Goal: Information Seeking & Learning: Check status

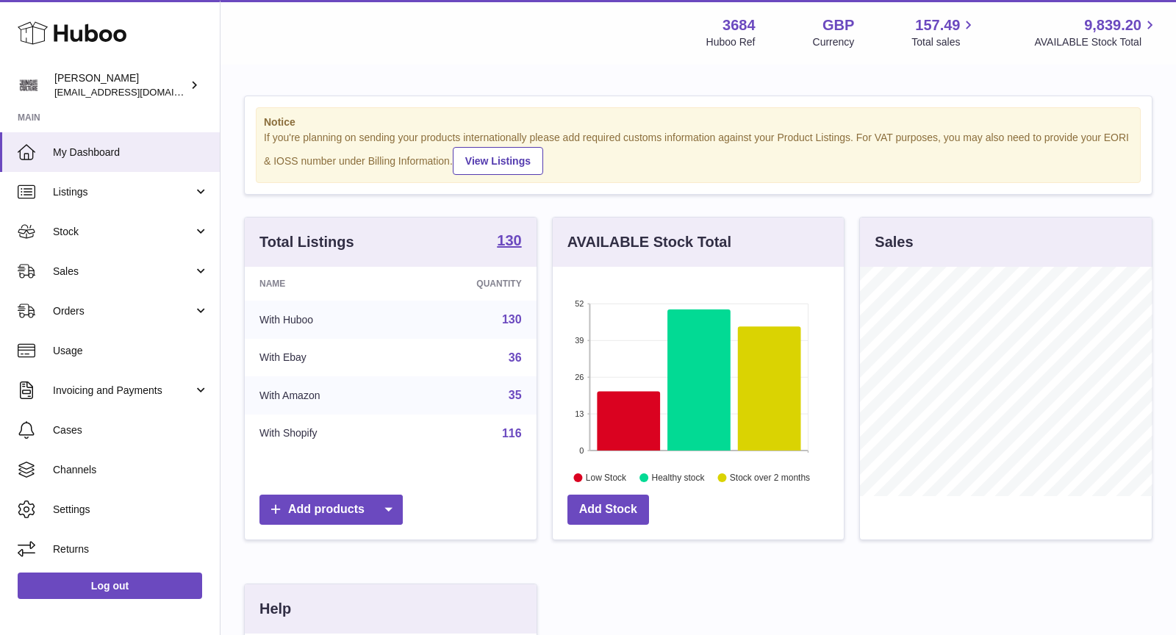
scroll to position [229, 292]
click at [103, 258] on link "Sales" at bounding box center [110, 271] width 220 height 40
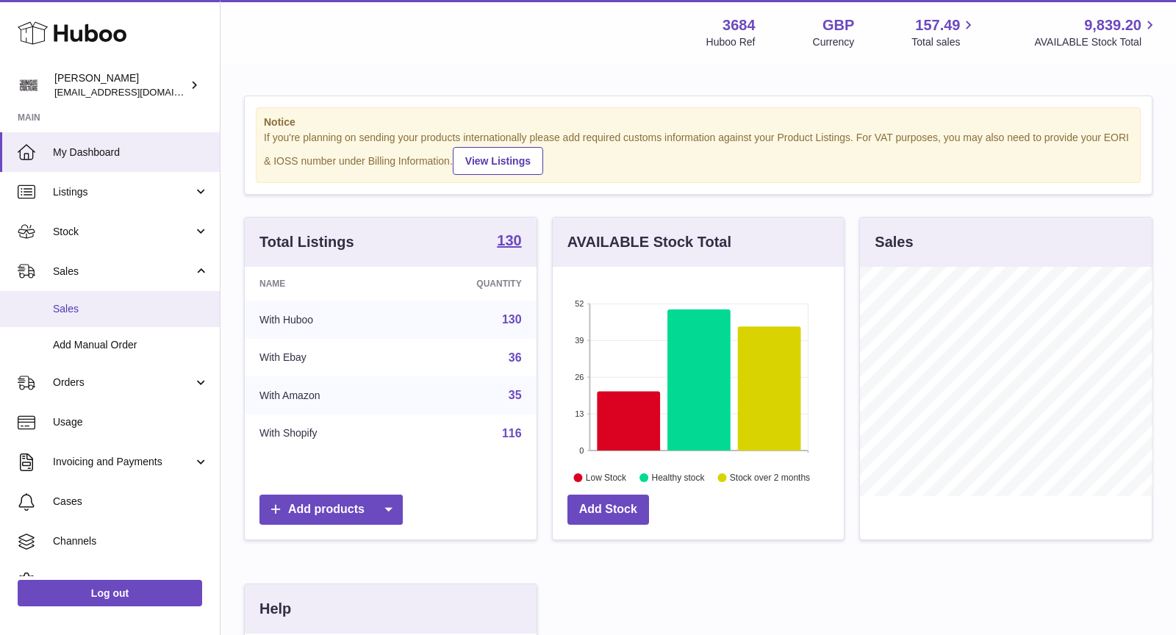
click at [107, 311] on span "Sales" at bounding box center [131, 309] width 156 height 14
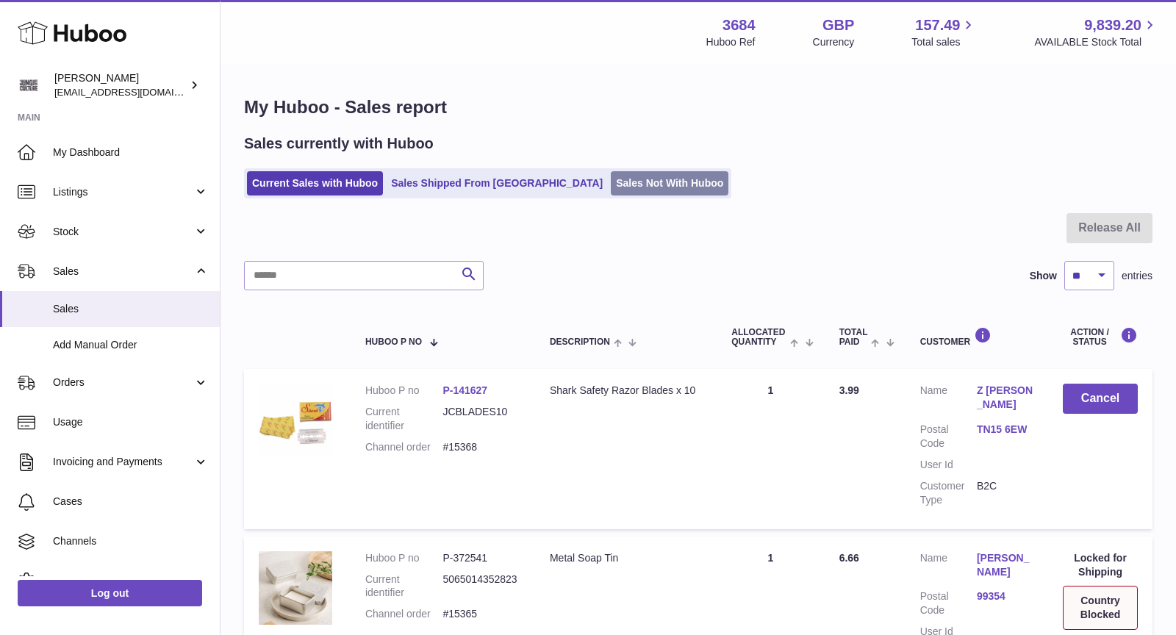
click at [611, 179] on link "Sales Not With Huboo" at bounding box center [670, 183] width 118 height 24
